Goal: Information Seeking & Learning: Learn about a topic

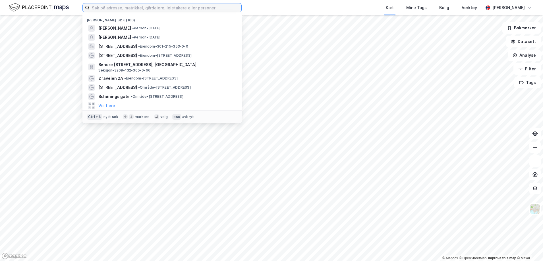
click at [178, 8] on input at bounding box center [166, 7] width 152 height 9
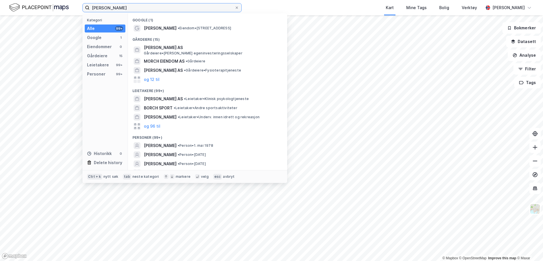
scroll to position [7, 0]
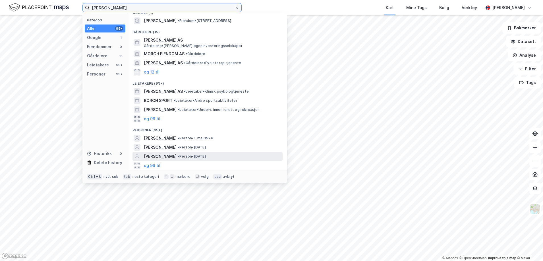
type input "[PERSON_NAME]"
click at [177, 154] on span "[PERSON_NAME]" at bounding box center [160, 156] width 33 height 7
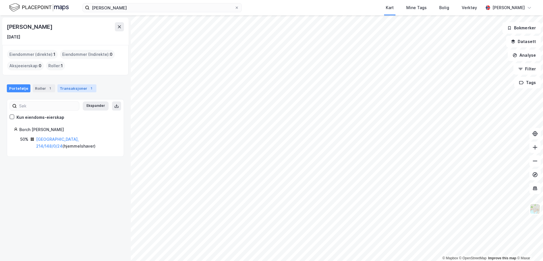
click at [75, 89] on div "Transaksjoner 1" at bounding box center [76, 88] width 39 height 8
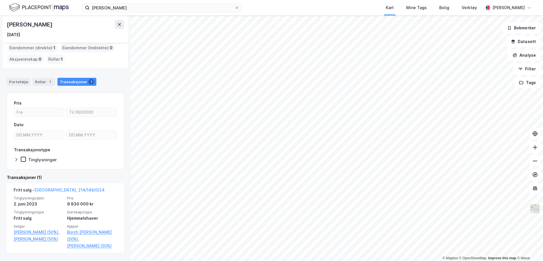
scroll to position [12, 0]
